Goal: Contribute content

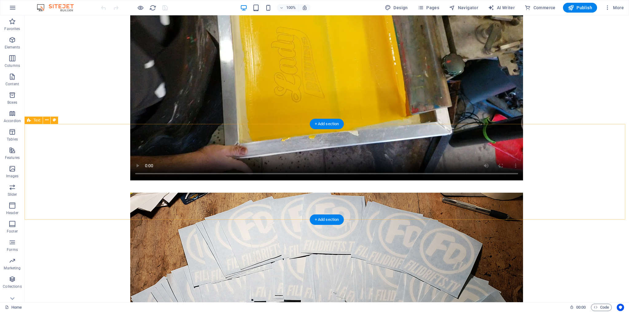
scroll to position [2409, 0]
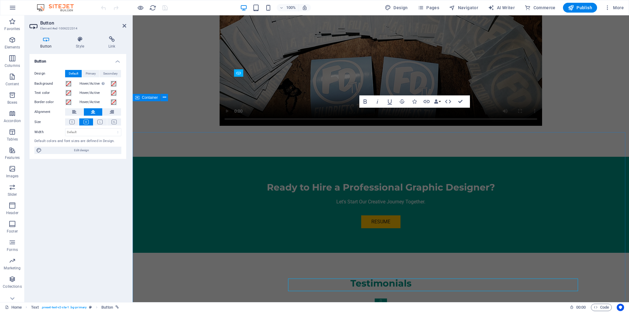
scroll to position [2277, 0]
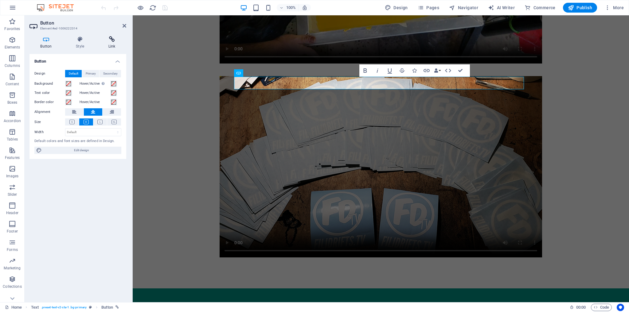
click at [115, 39] on icon at bounding box center [111, 39] width 29 height 6
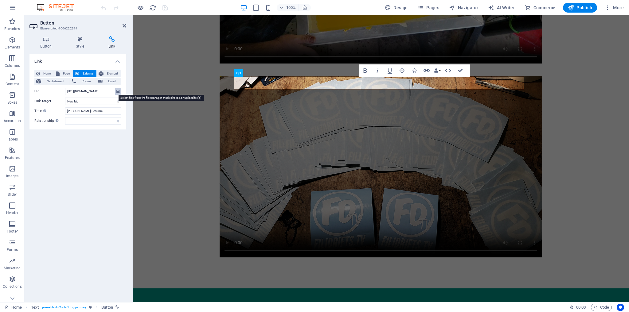
click at [117, 91] on icon at bounding box center [117, 91] width 3 height 7
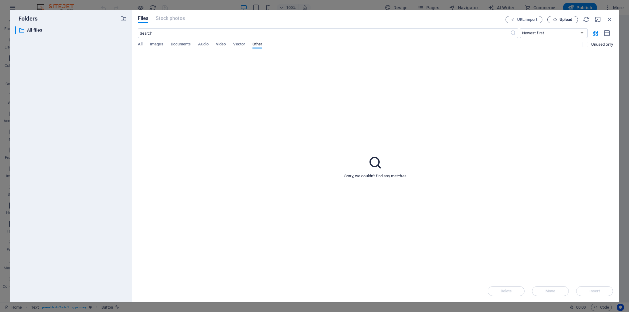
click at [568, 19] on span "Upload" at bounding box center [566, 20] width 13 height 4
type input "[URL][DOMAIN_NAME]"
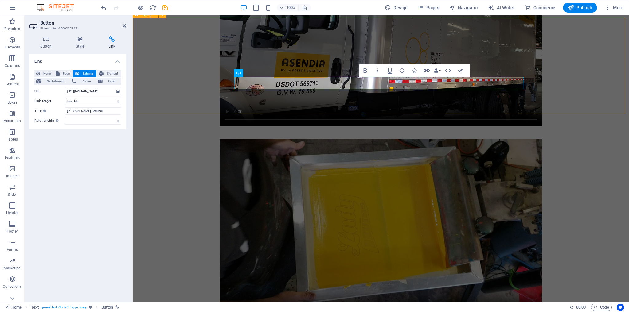
scroll to position [2277, 0]
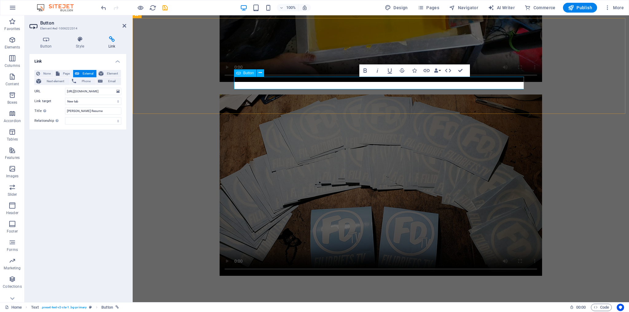
click at [119, 92] on icon at bounding box center [117, 91] width 3 height 7
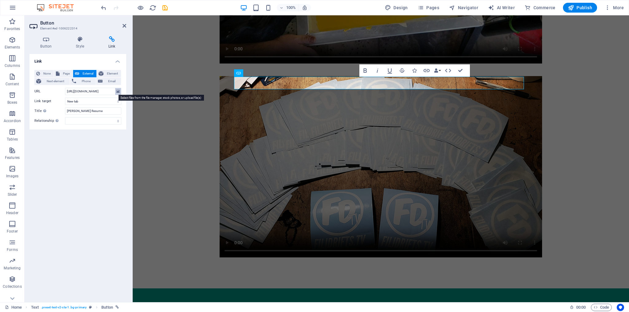
scroll to position [2038, 0]
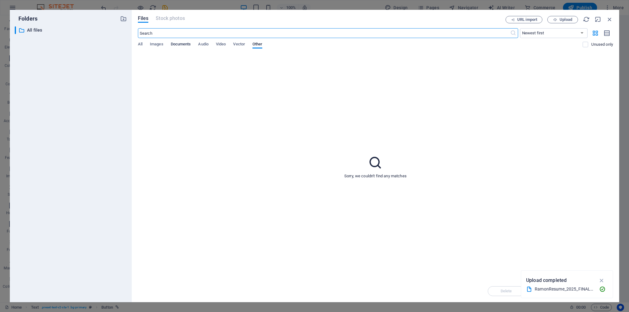
click at [180, 43] on span "Documents" at bounding box center [181, 45] width 20 height 9
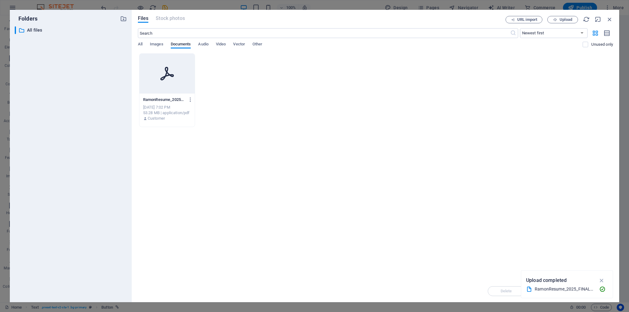
click at [172, 74] on icon at bounding box center [167, 73] width 15 height 15
click at [603, 281] on icon "button" at bounding box center [602, 280] width 7 height 7
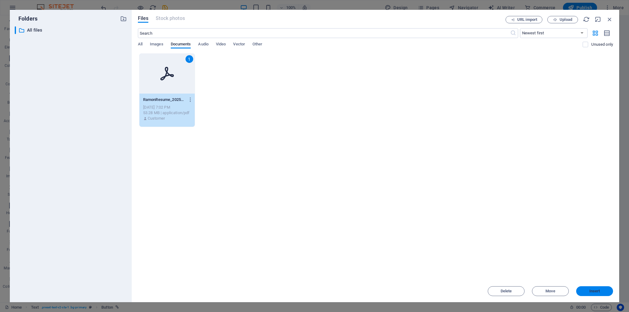
click at [596, 292] on span "Insert" at bounding box center [595, 292] width 11 height 4
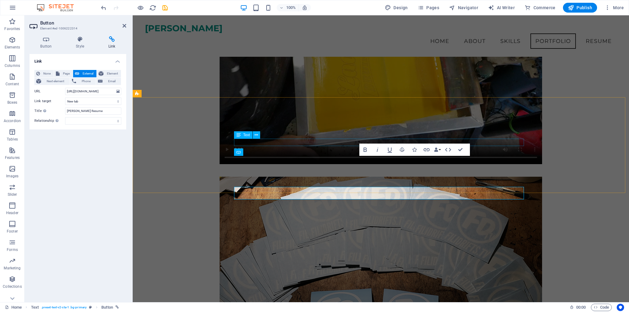
scroll to position [2148, 0]
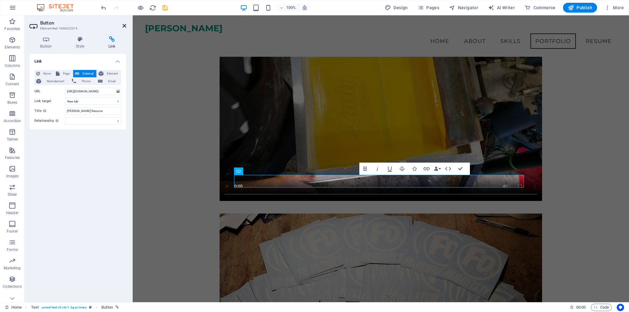
click at [124, 25] on icon at bounding box center [125, 25] width 4 height 5
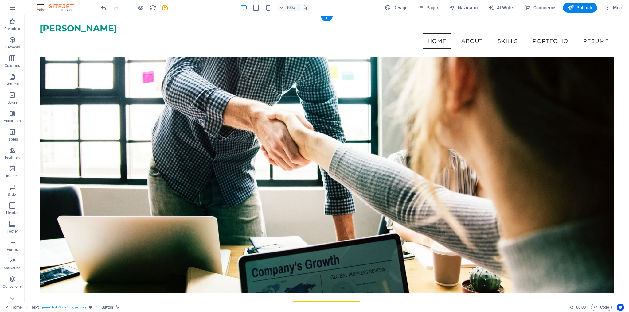
scroll to position [0, 0]
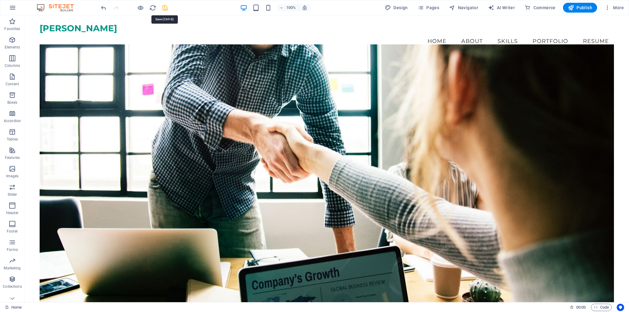
click at [166, 7] on icon "save" at bounding box center [165, 7] width 7 height 7
click at [578, 7] on span "Publish" at bounding box center [580, 8] width 24 height 6
